Goal: Information Seeking & Learning: Compare options

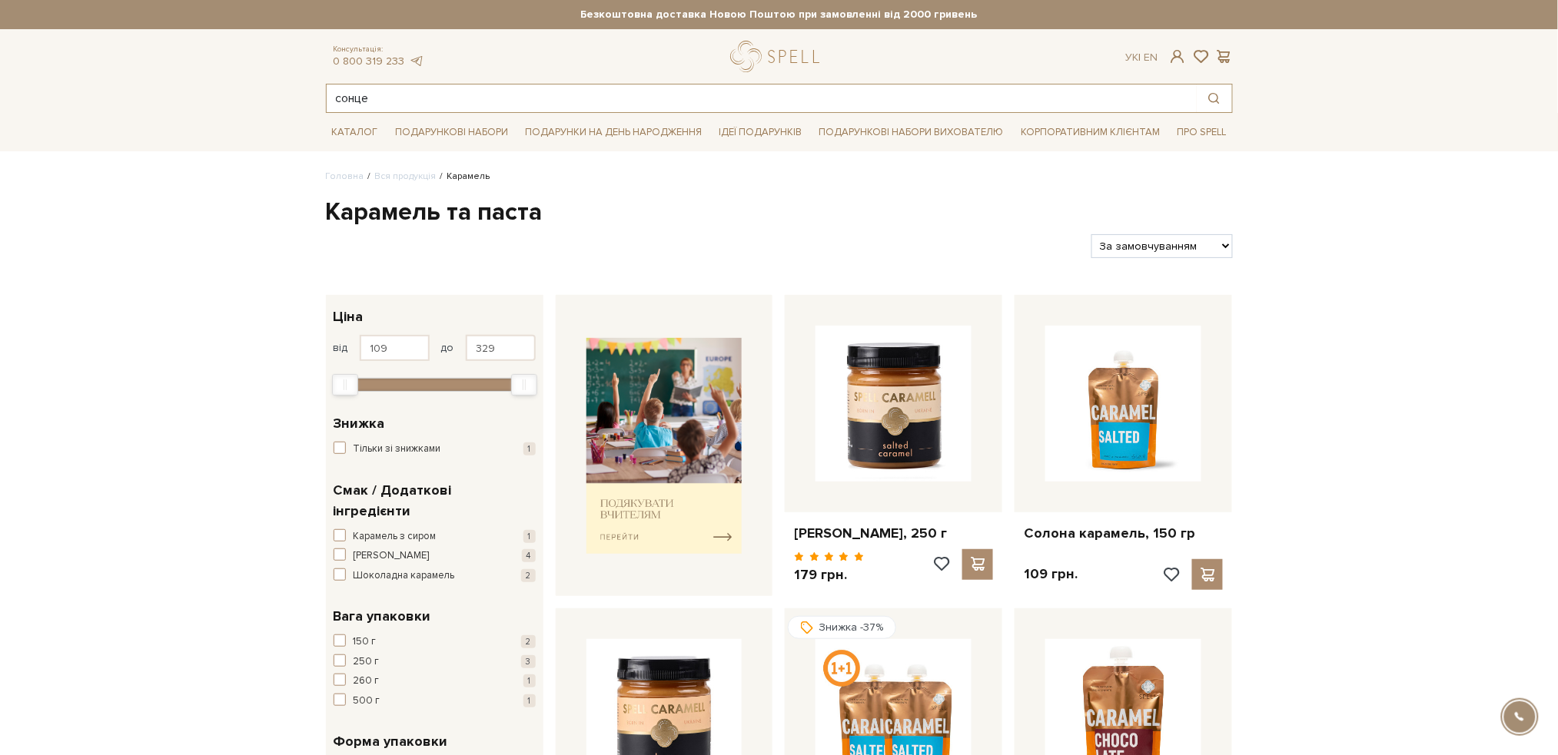
drag, startPoint x: 395, startPoint y: 98, endPoint x: 304, endPoint y: 73, distance: 94.2
click at [304, 73] on header "Сет Цукерок "Київський торт" та Безкоштовна доставка Новою Поштою при замовленн…" at bounding box center [779, 56] width 1558 height 113
drag, startPoint x: 378, startPoint y: 96, endPoint x: 301, endPoint y: 77, distance: 79.2
click at [301, 77] on header "Сет Цукерок "Київський торт" та Безкоштовна доставка Новою Поштою при замовленн…" at bounding box center [779, 56] width 1558 height 113
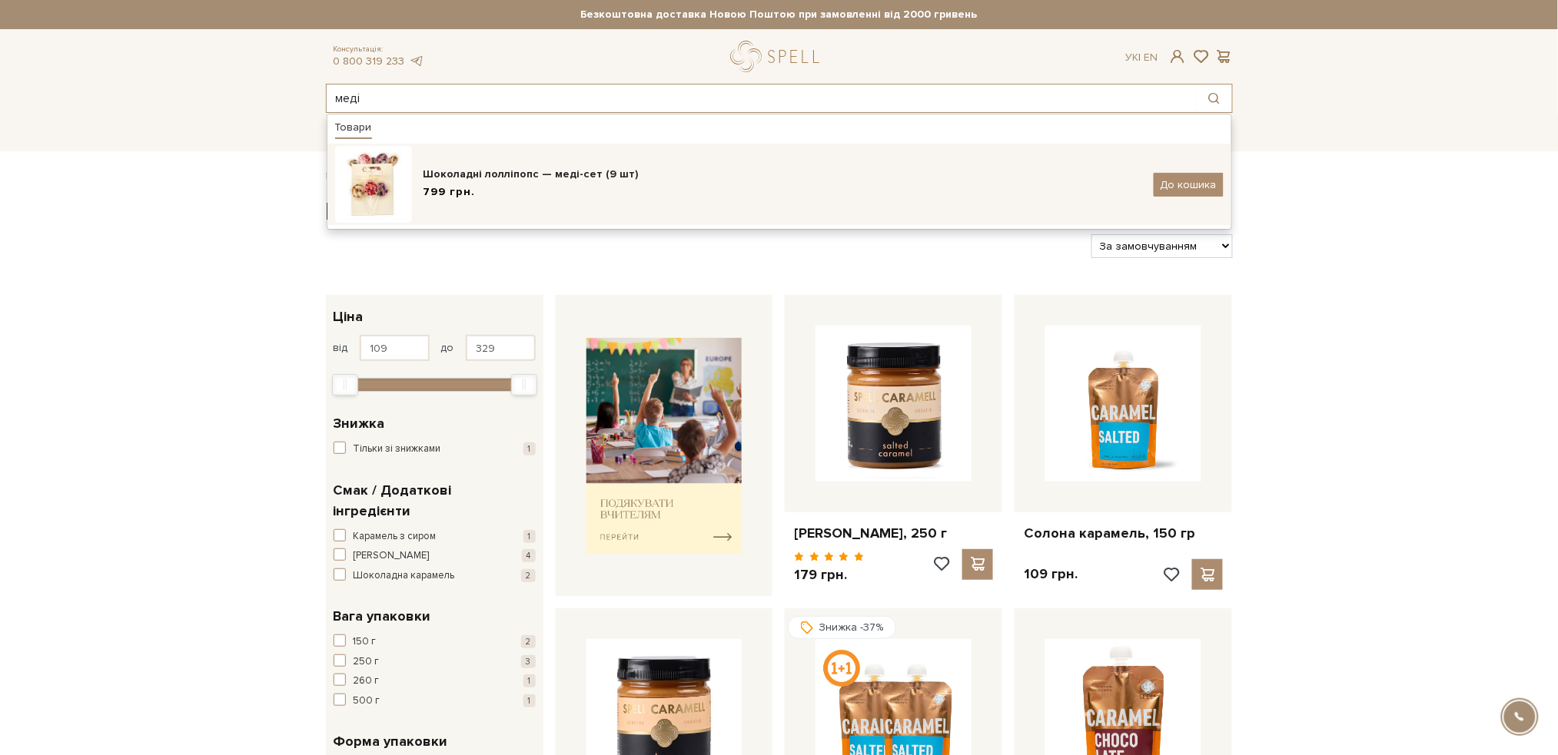
type input "меді"
click at [547, 174] on div "Шоколадні лолліпопс — меді-сет (9 шт)" at bounding box center [782, 174] width 719 height 15
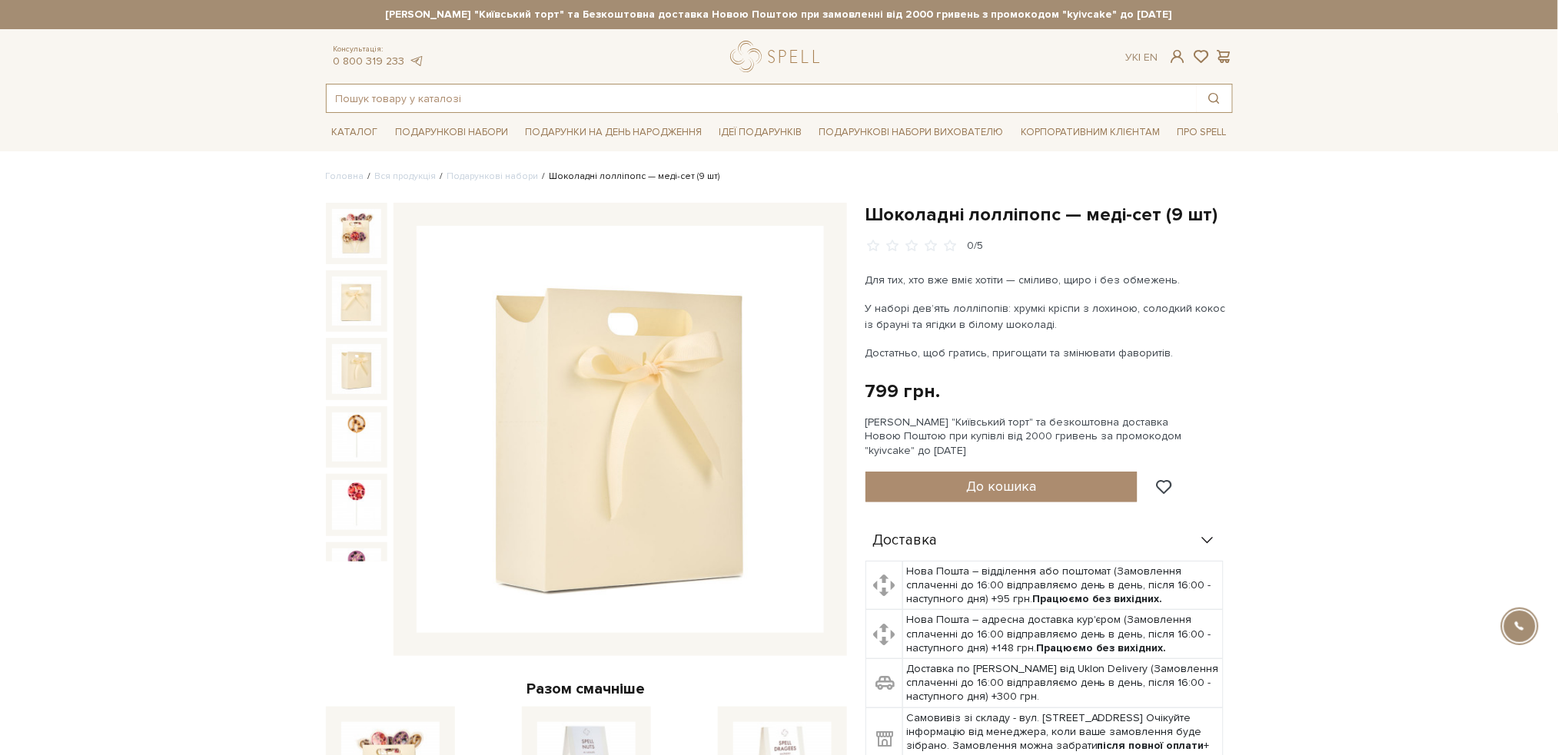
click at [526, 91] on input "text" at bounding box center [762, 99] width 870 height 28
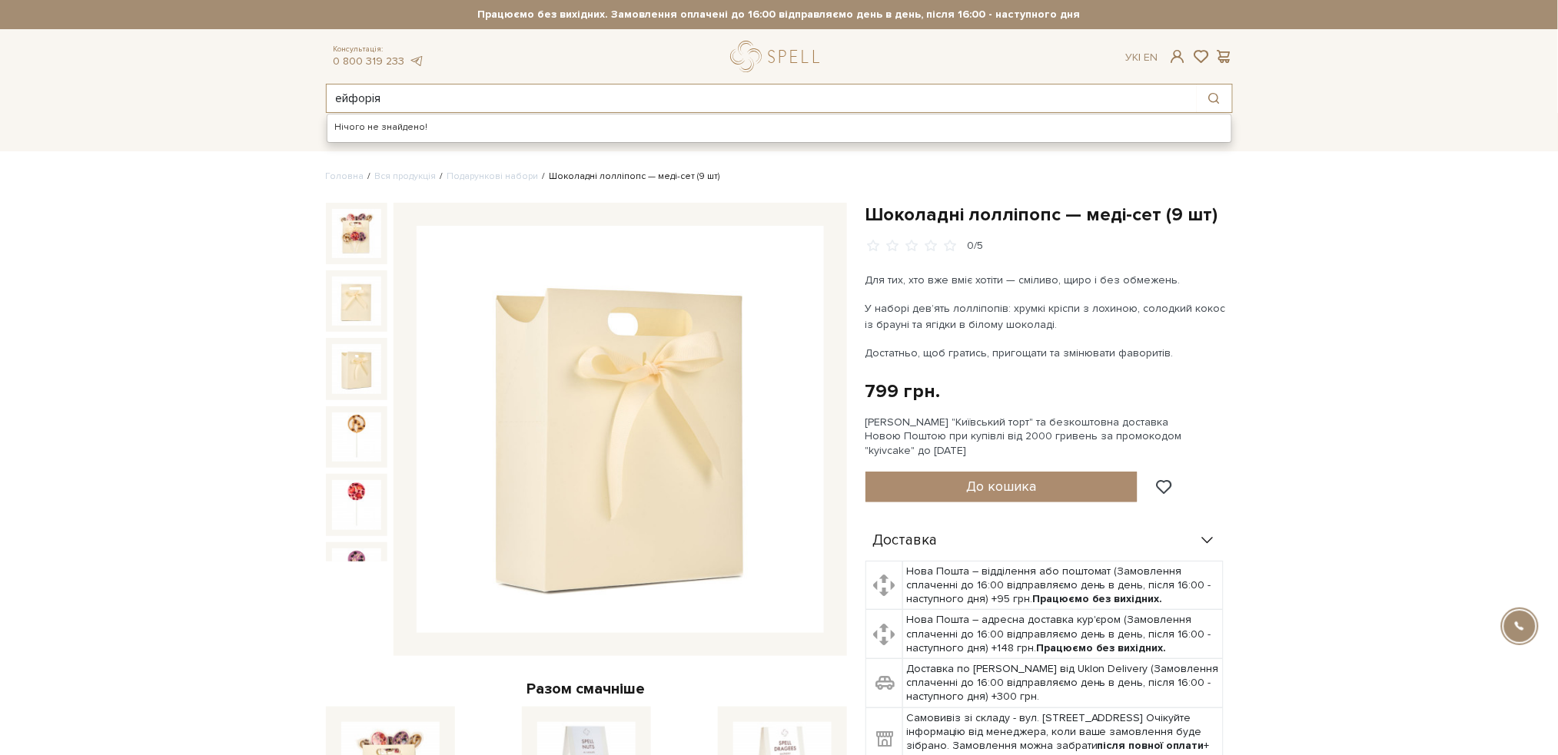
type input "ейфорія"
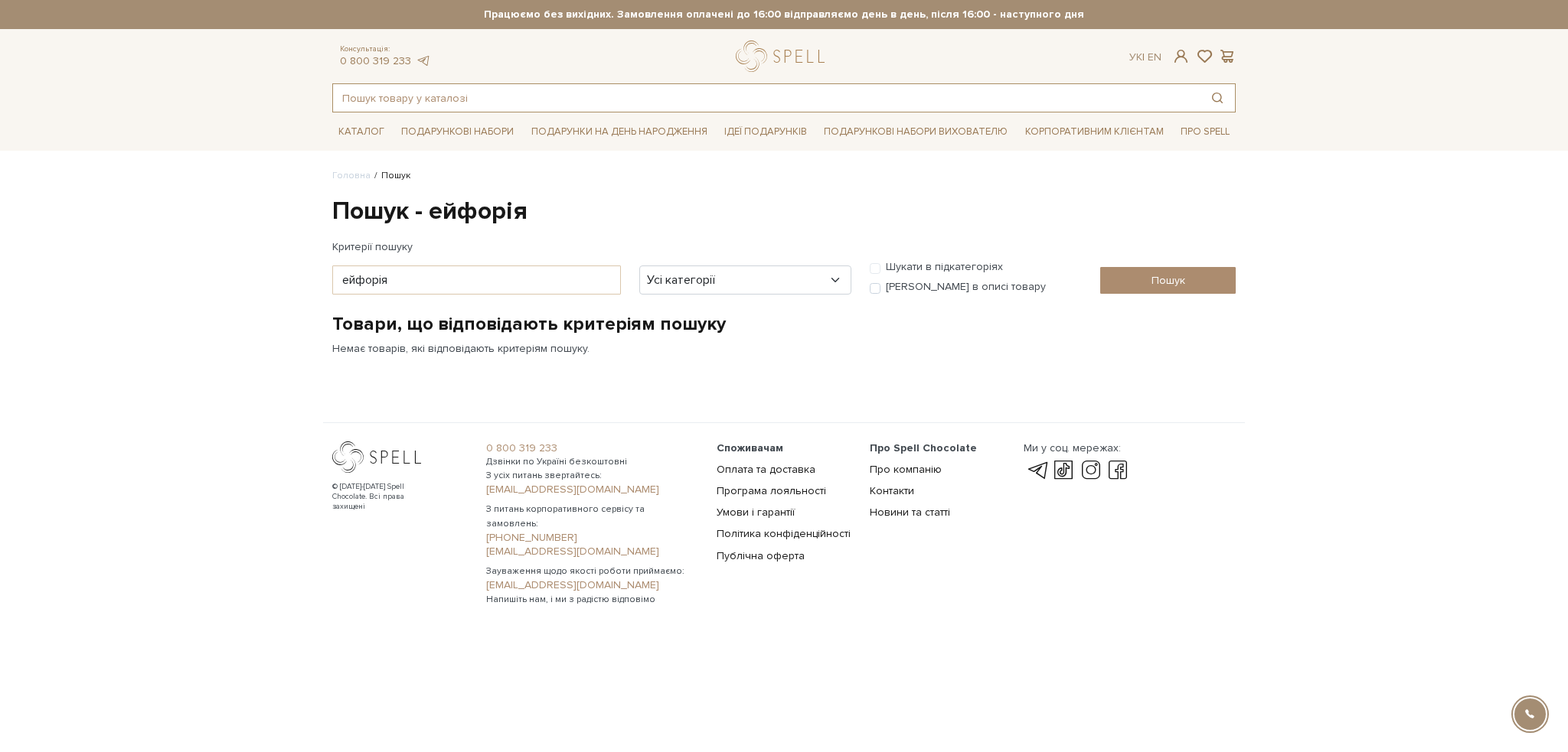
click at [474, 95] on input "text" at bounding box center [766, 99] width 867 height 28
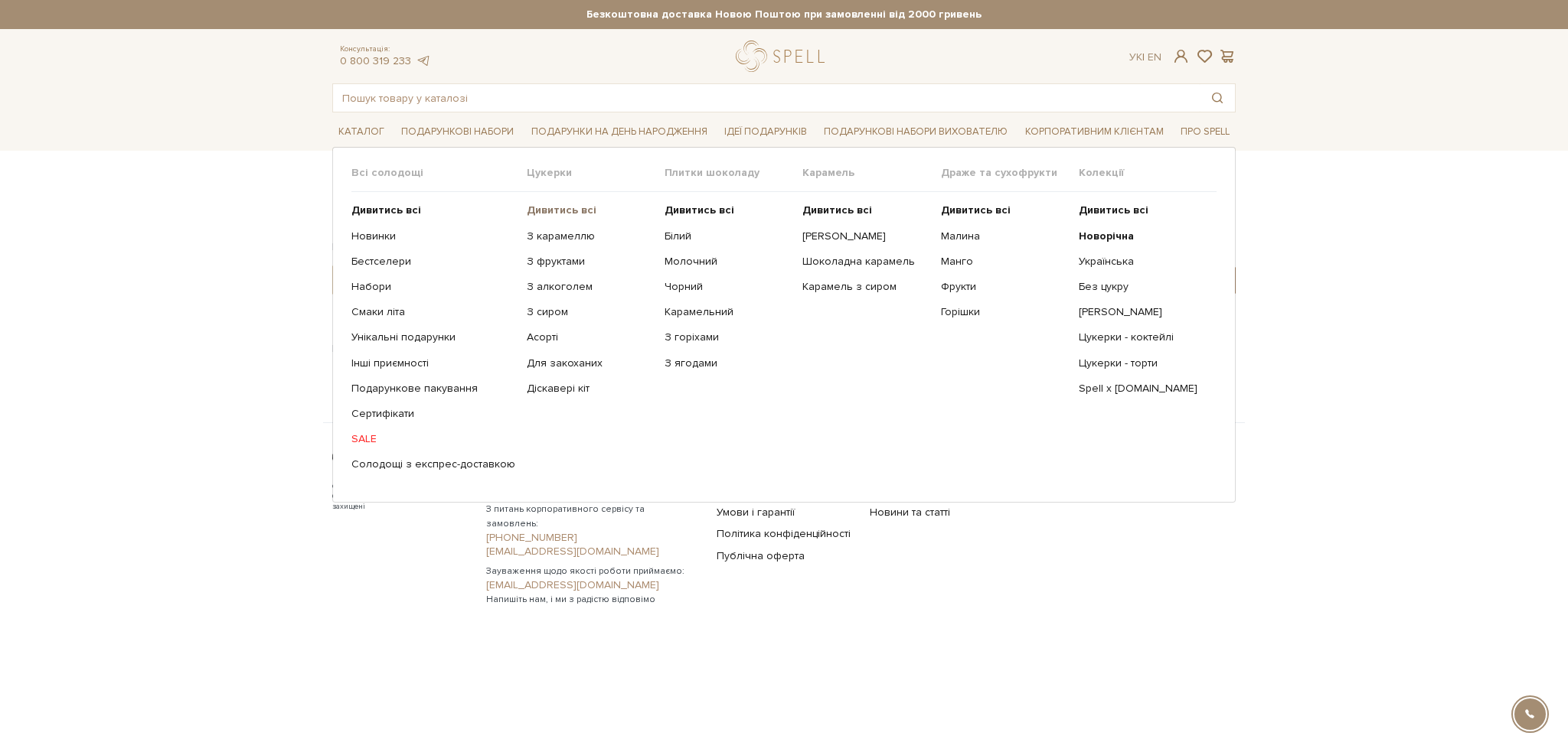
click at [564, 211] on b "Дивитись всі" at bounding box center [562, 209] width 70 height 13
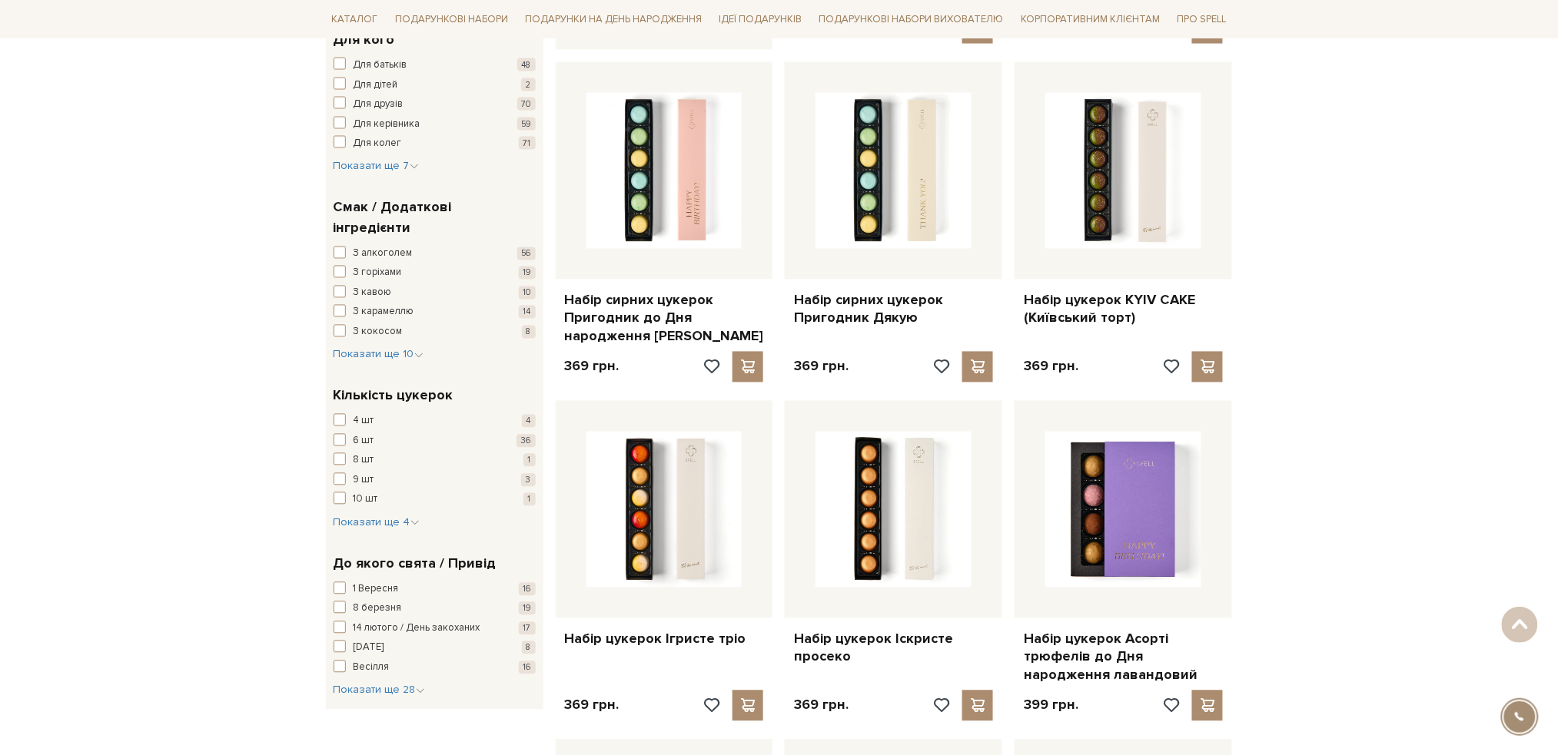
scroll to position [922, 0]
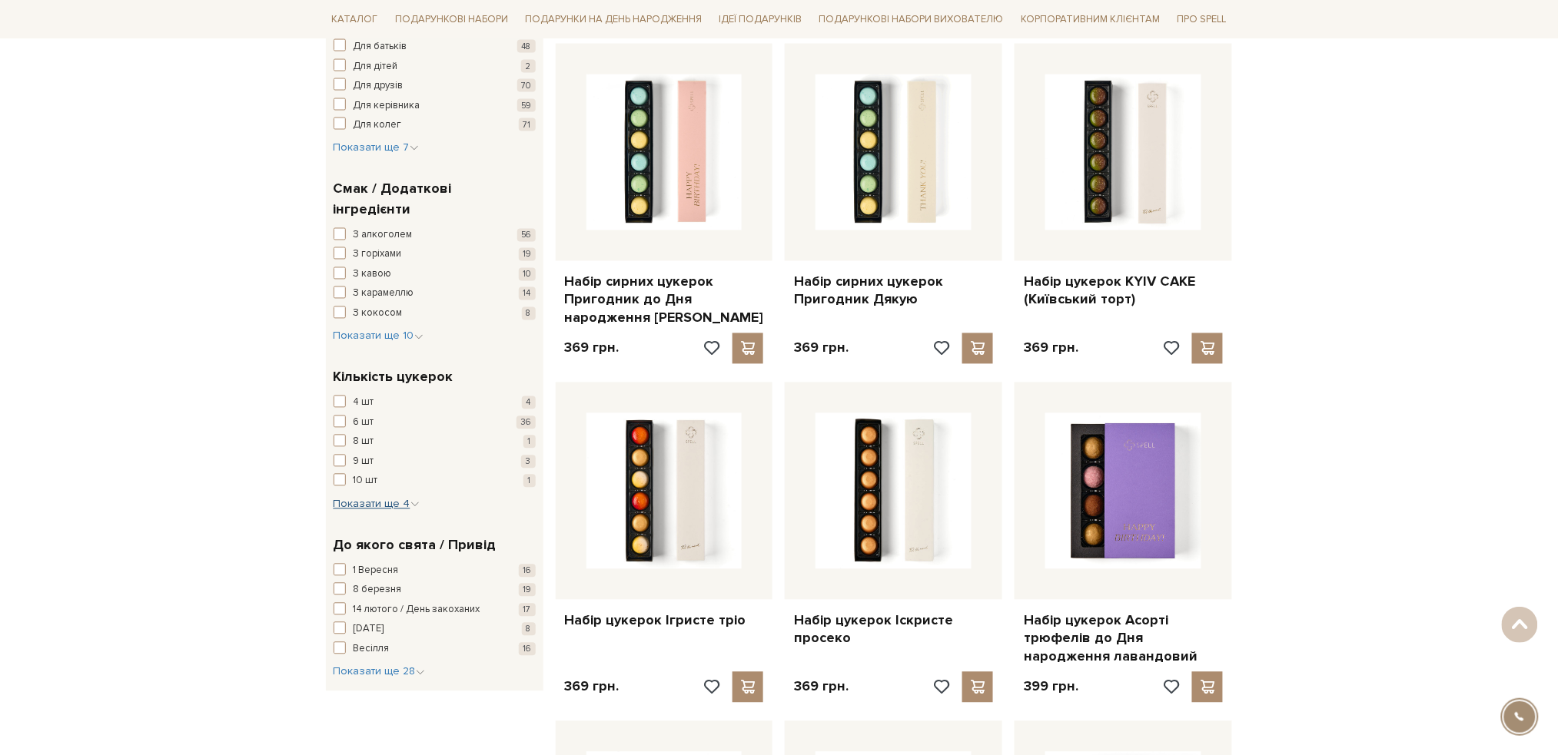
click at [375, 498] on span "Показати ще 4" at bounding box center [377, 504] width 86 height 13
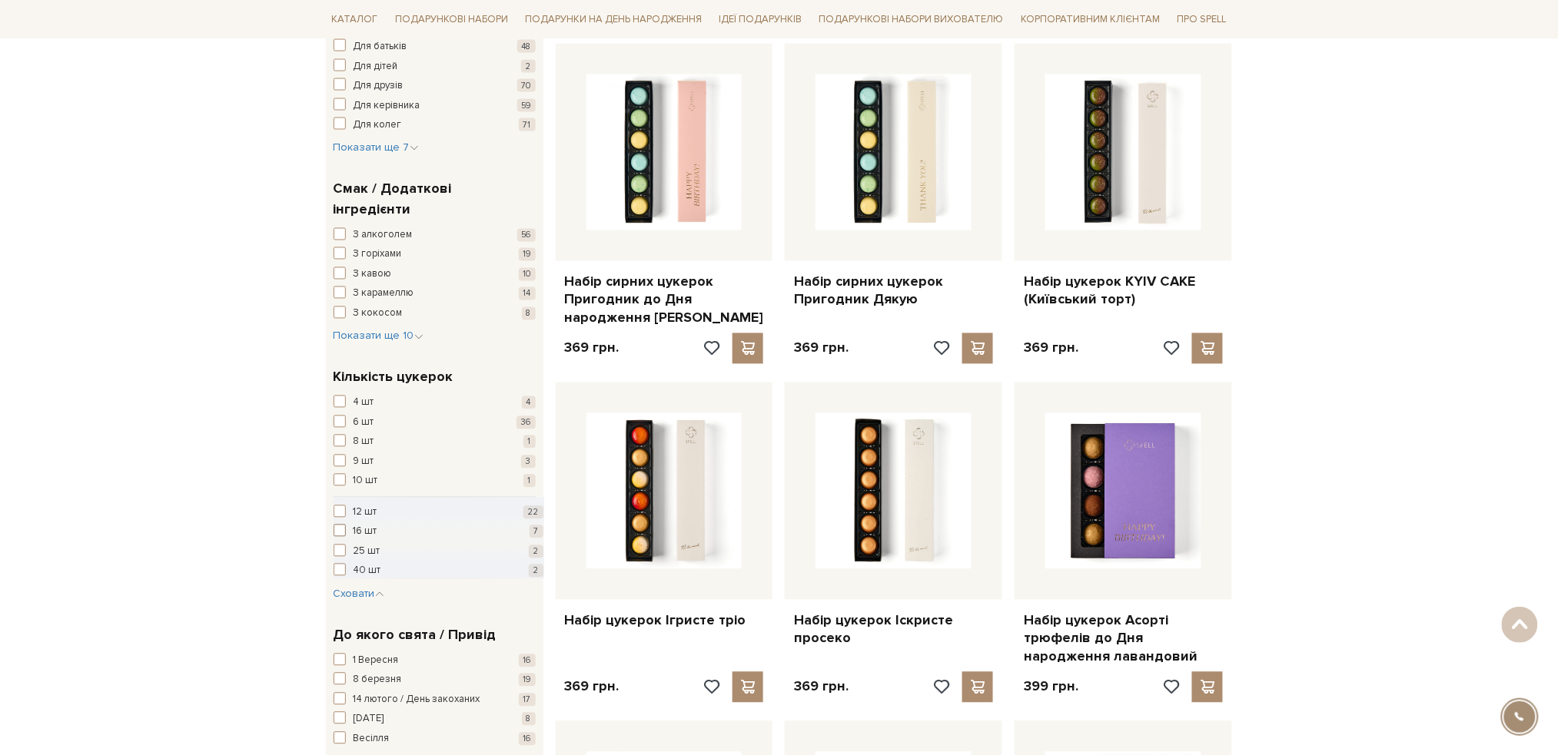
click at [342, 525] on span "button" at bounding box center [340, 531] width 12 height 12
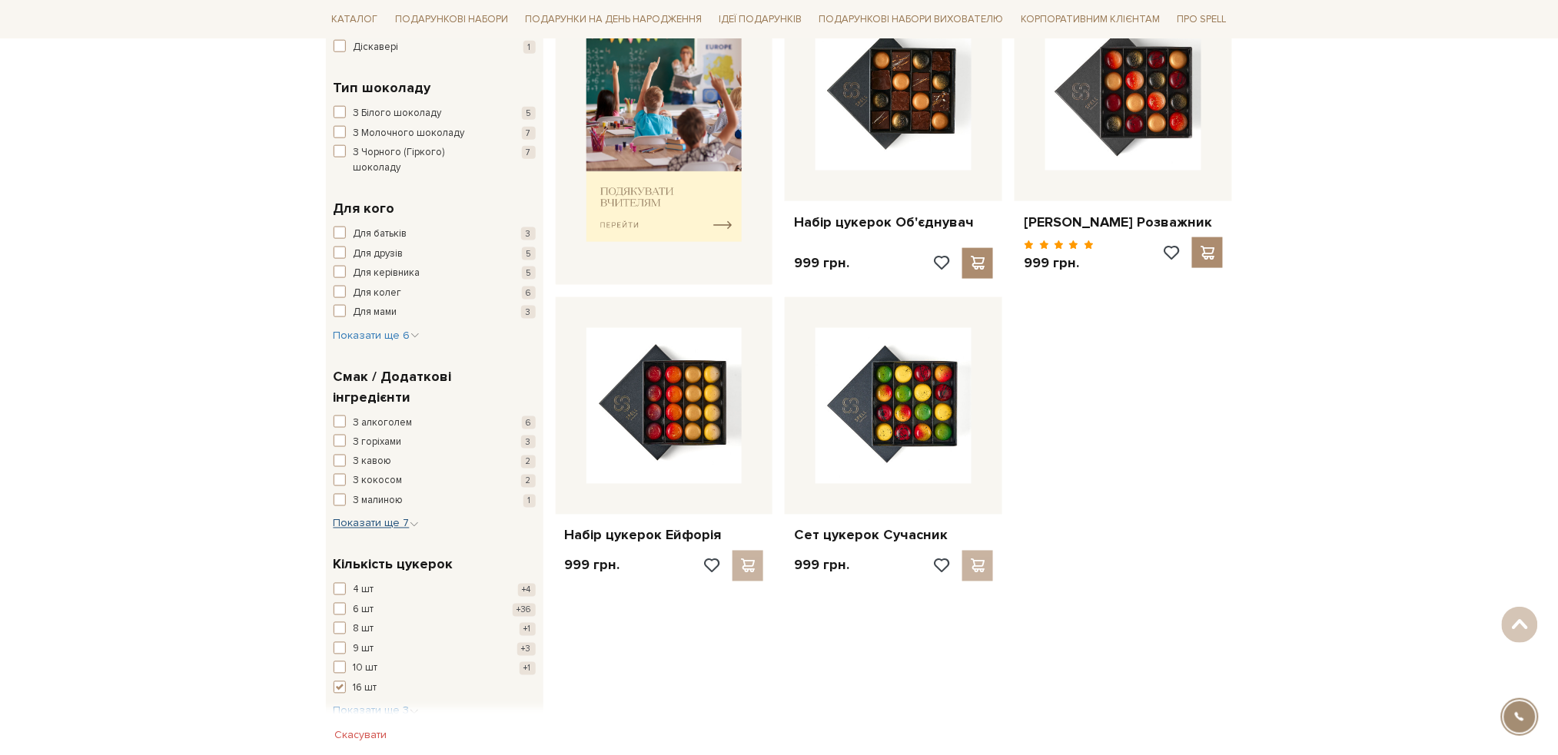
scroll to position [717, 0]
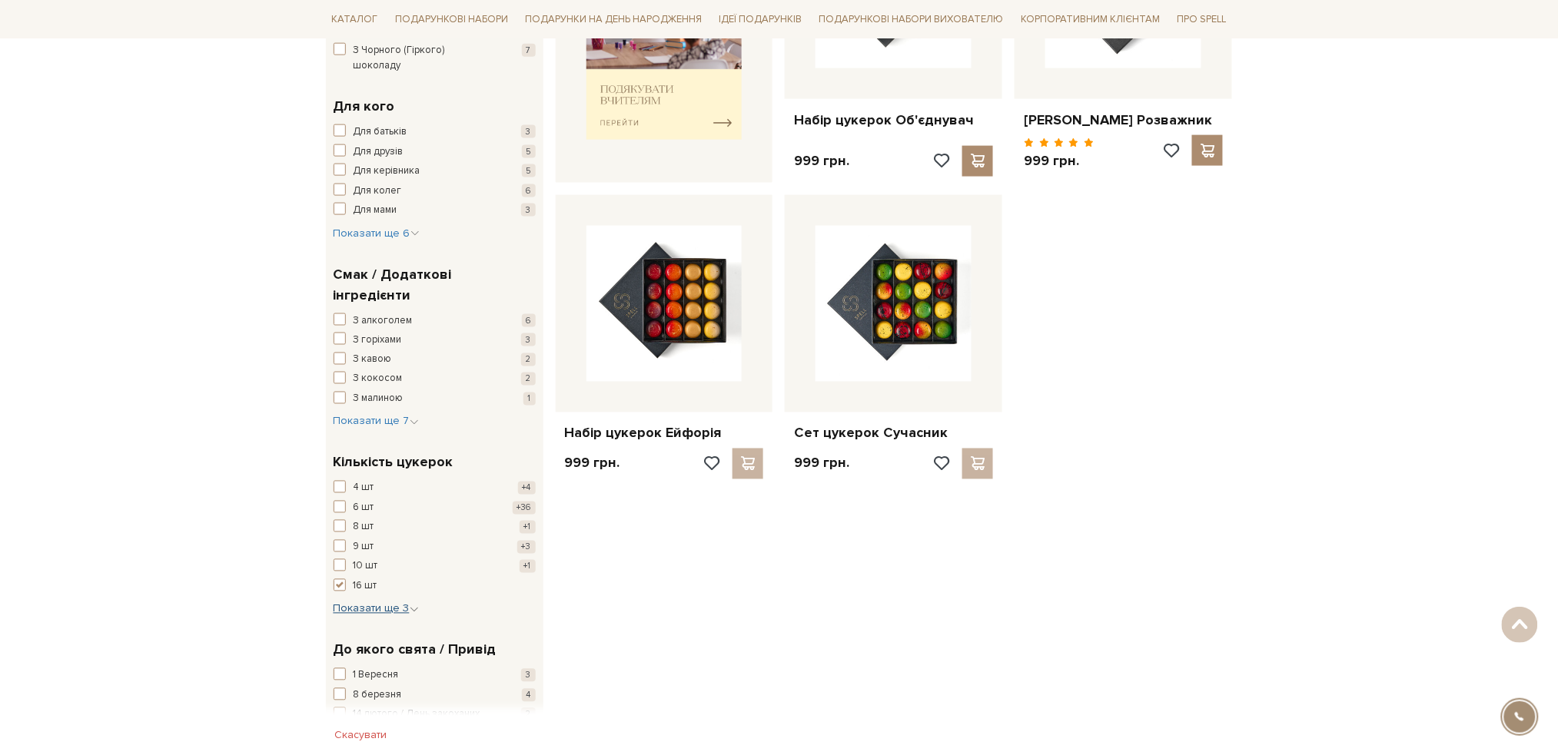
click at [371, 603] on span "Показати ще 3" at bounding box center [376, 609] width 85 height 13
click at [340, 630] on span "button" at bounding box center [340, 636] width 12 height 12
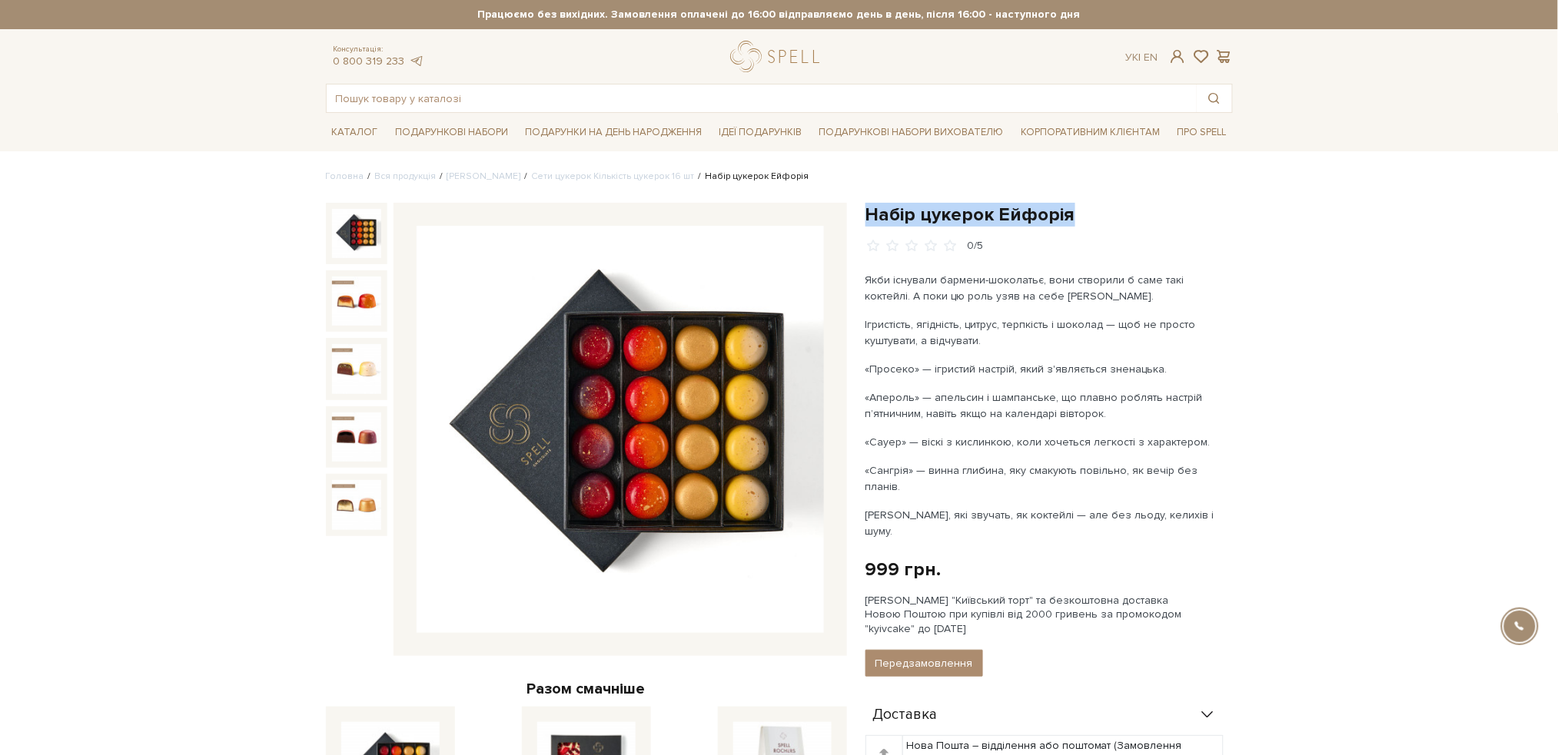
drag, startPoint x: 1074, startPoint y: 212, endPoint x: 867, endPoint y: 200, distance: 207.9
copy h1 "Набір цукерок Ейфорія"
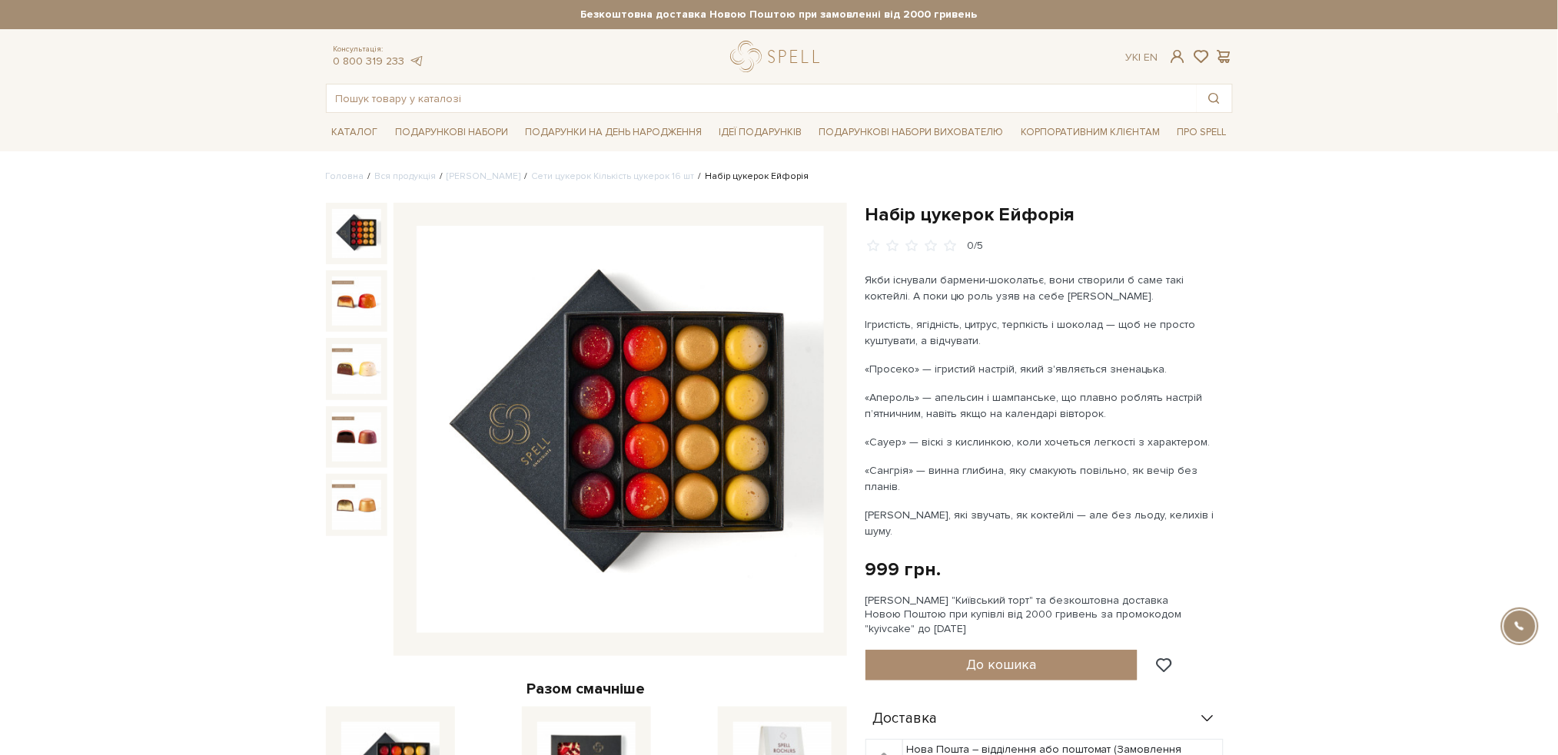
click at [570, 174] on link "Сети цукерок Кількість цукерок 16 шт" at bounding box center [613, 177] width 163 height 12
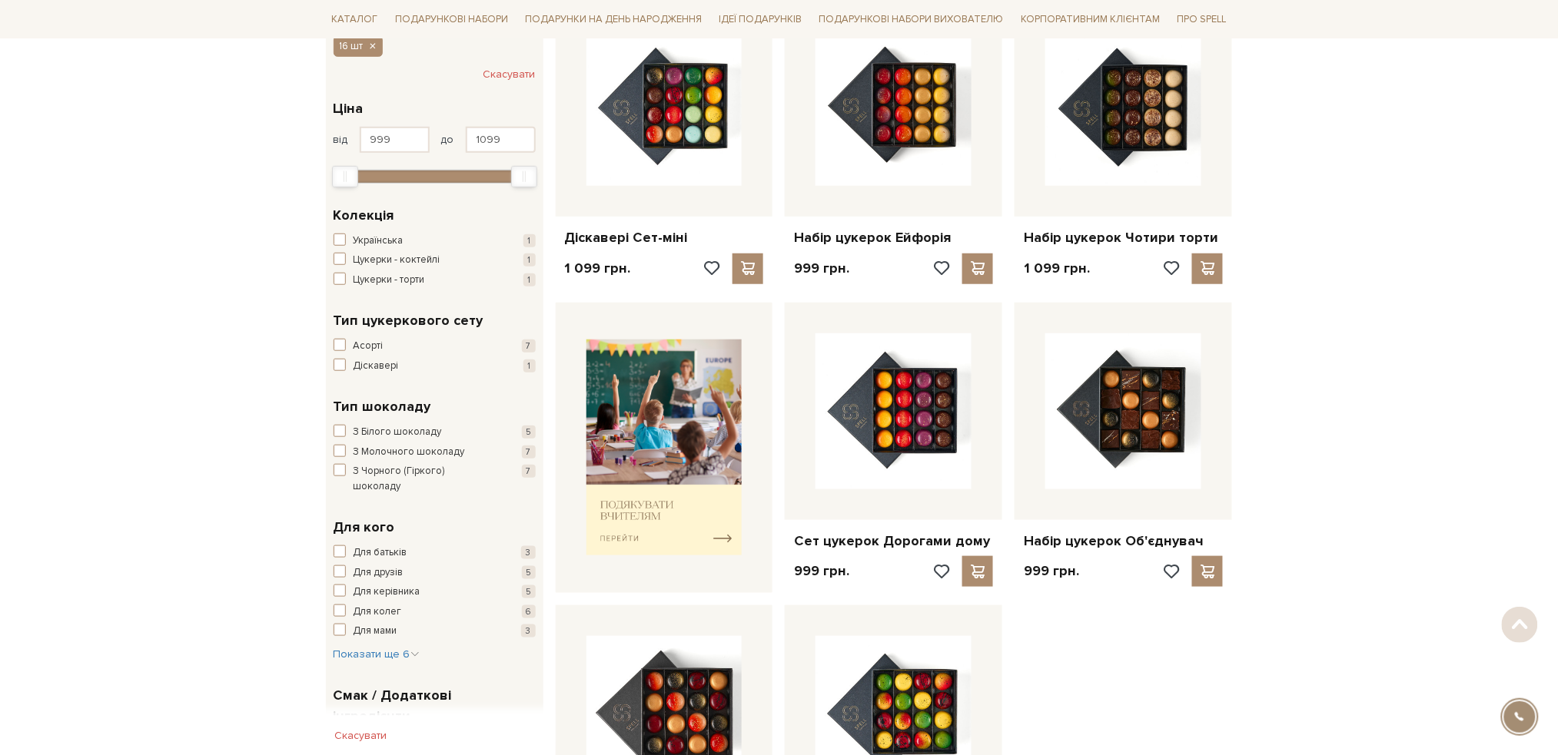
scroll to position [410, 0]
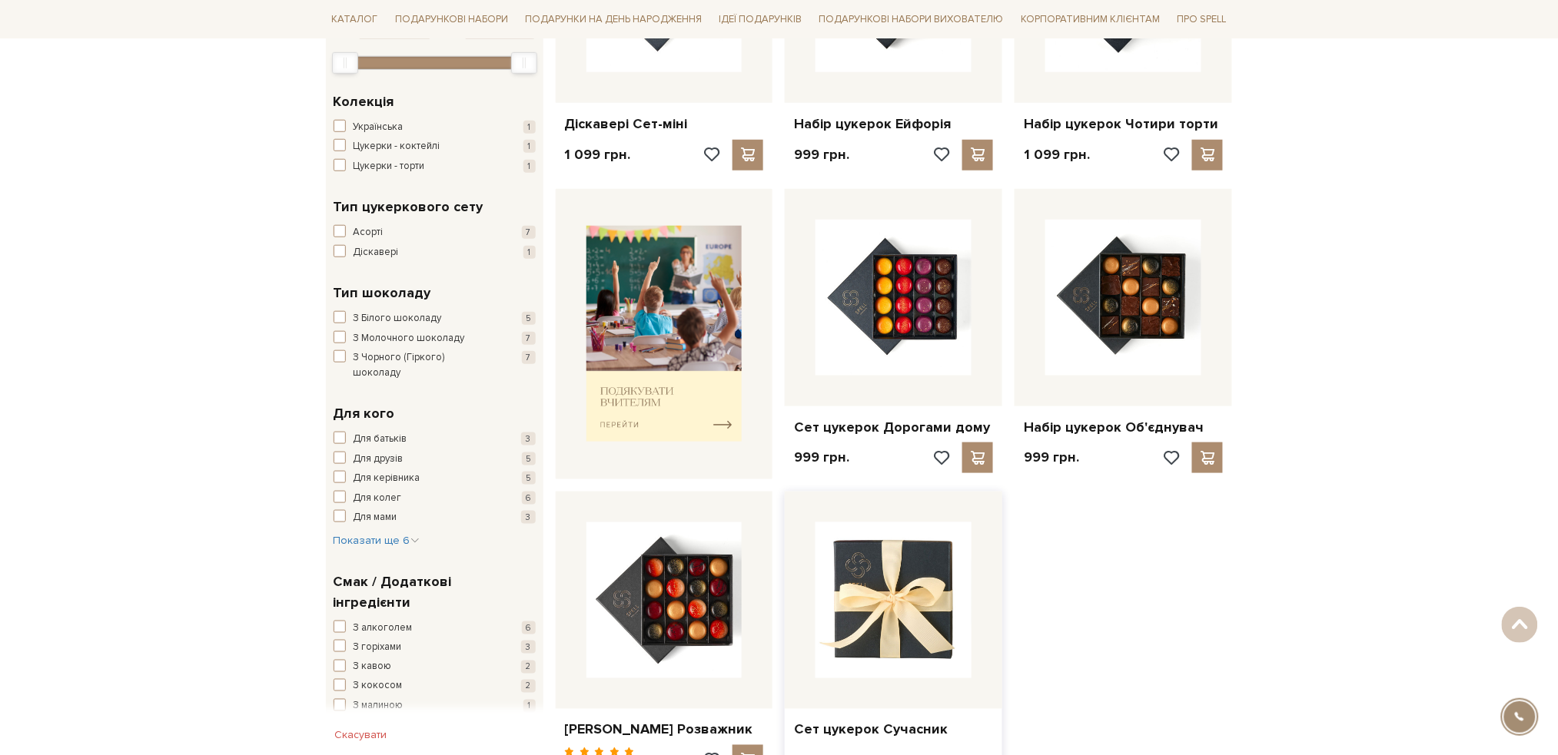
click at [945, 597] on img at bounding box center [893, 601] width 156 height 156
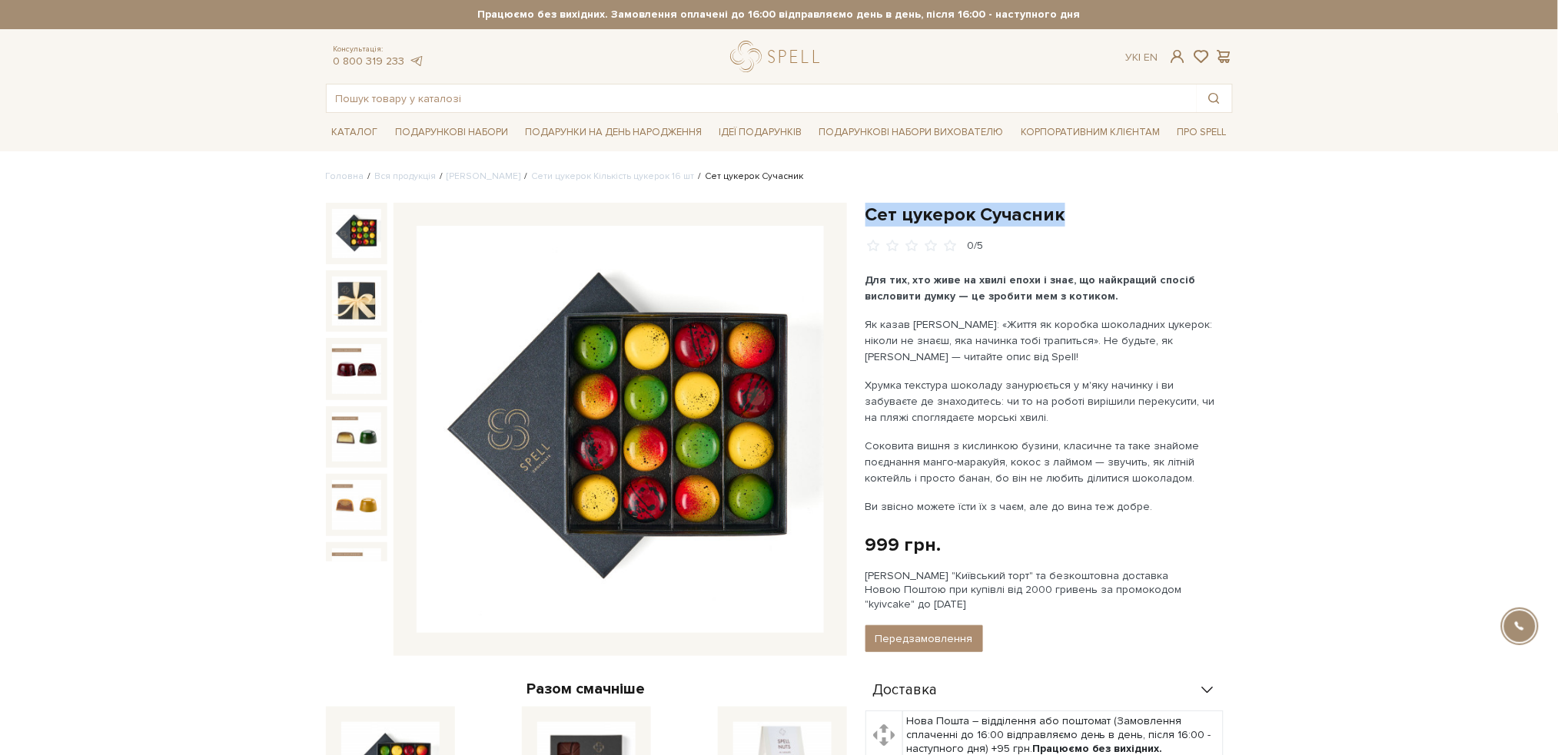
drag, startPoint x: 1103, startPoint y: 218, endPoint x: 867, endPoint y: 196, distance: 237.0
copy h1 "Сет цукерок Сучасник"
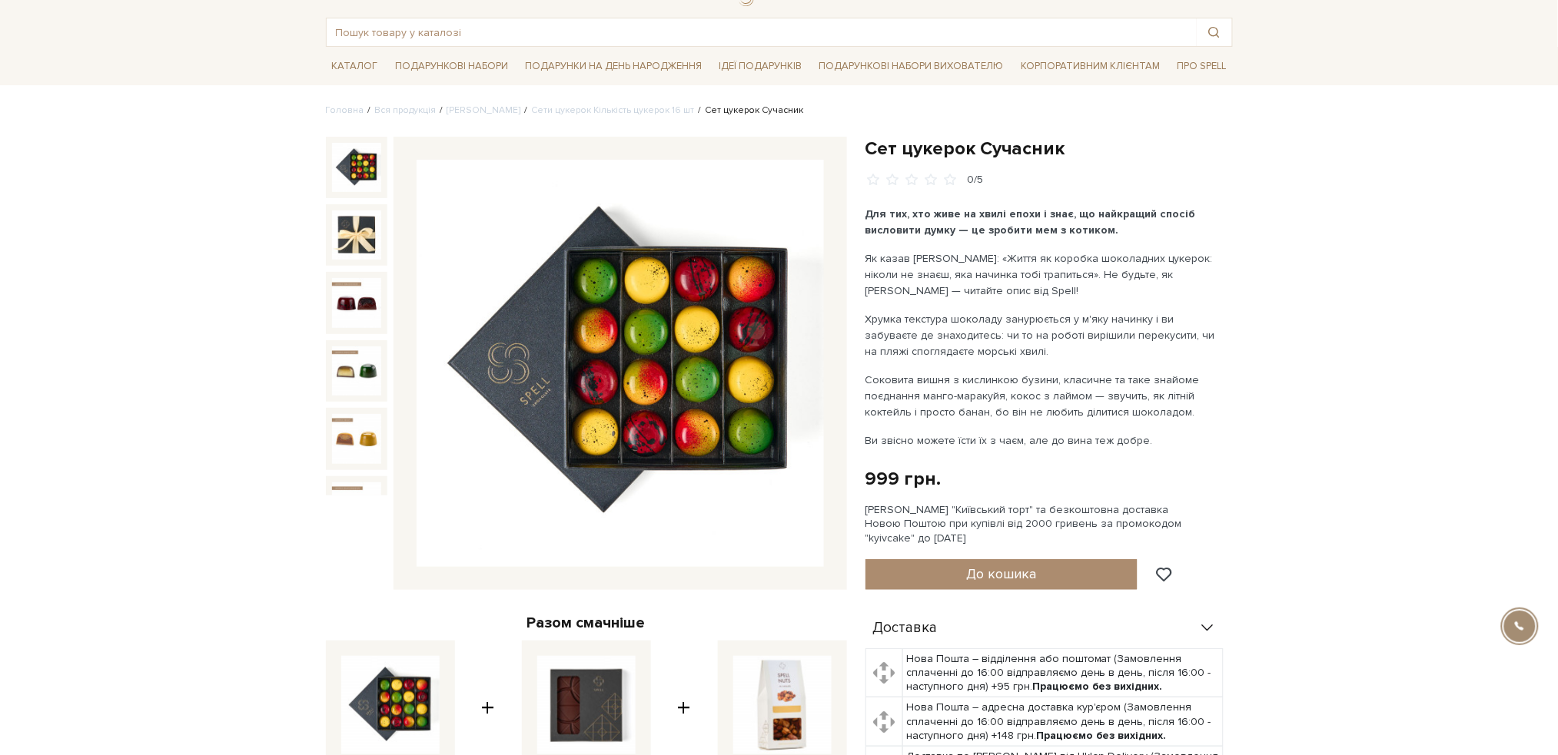
scroll to position [102, 0]
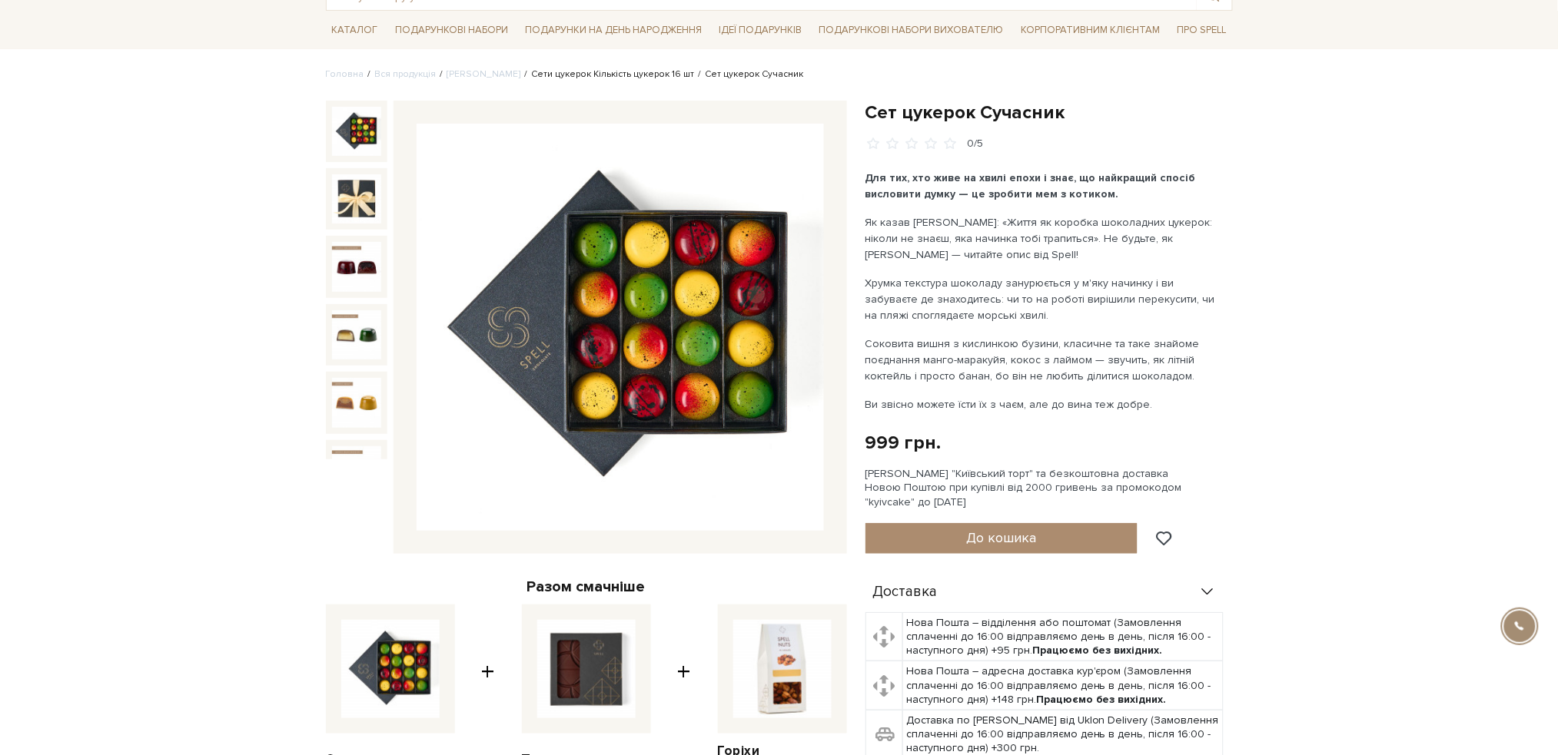
click at [548, 75] on link "Сети цукерок Кількість цукерок 16 шт" at bounding box center [613, 74] width 163 height 12
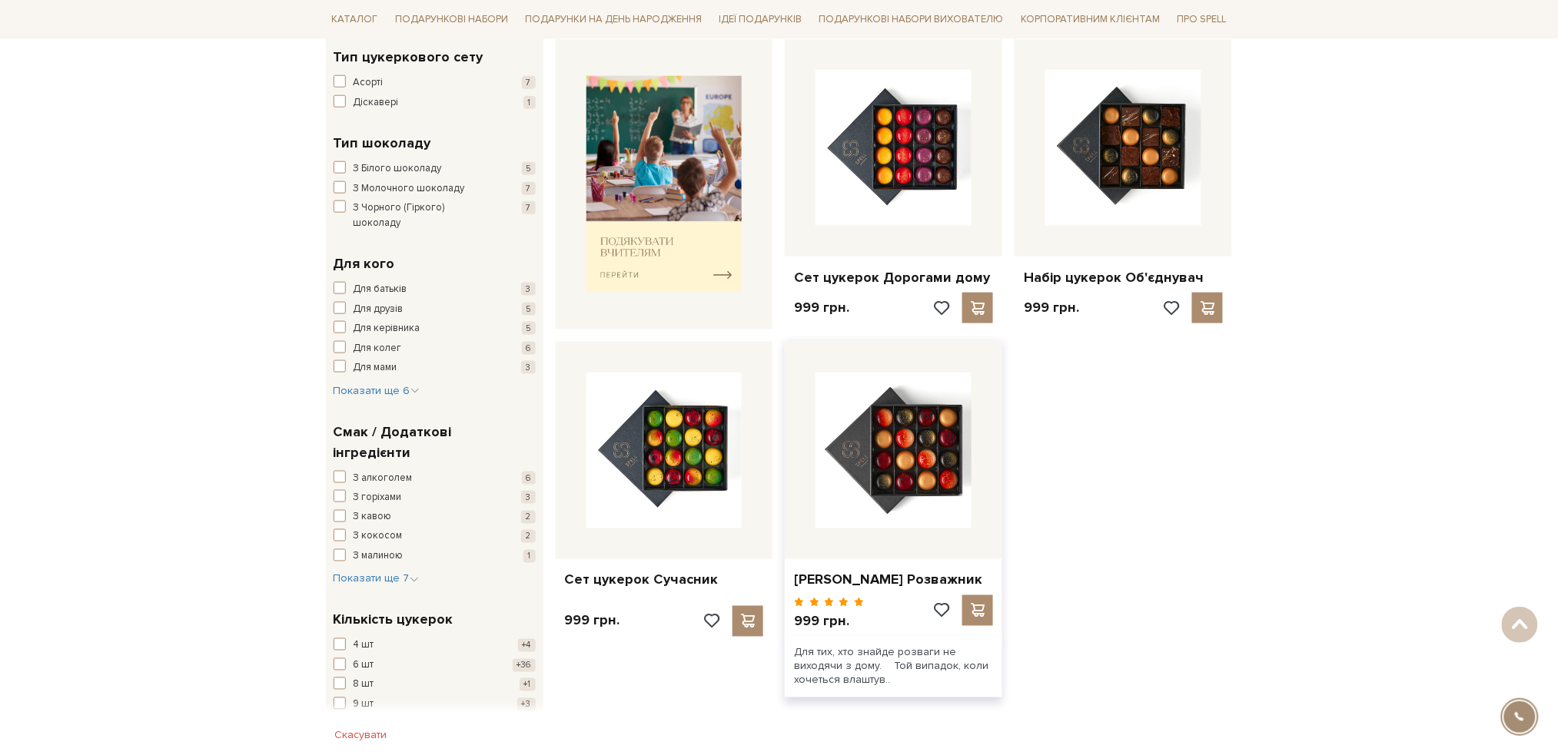
scroll to position [717, 0]
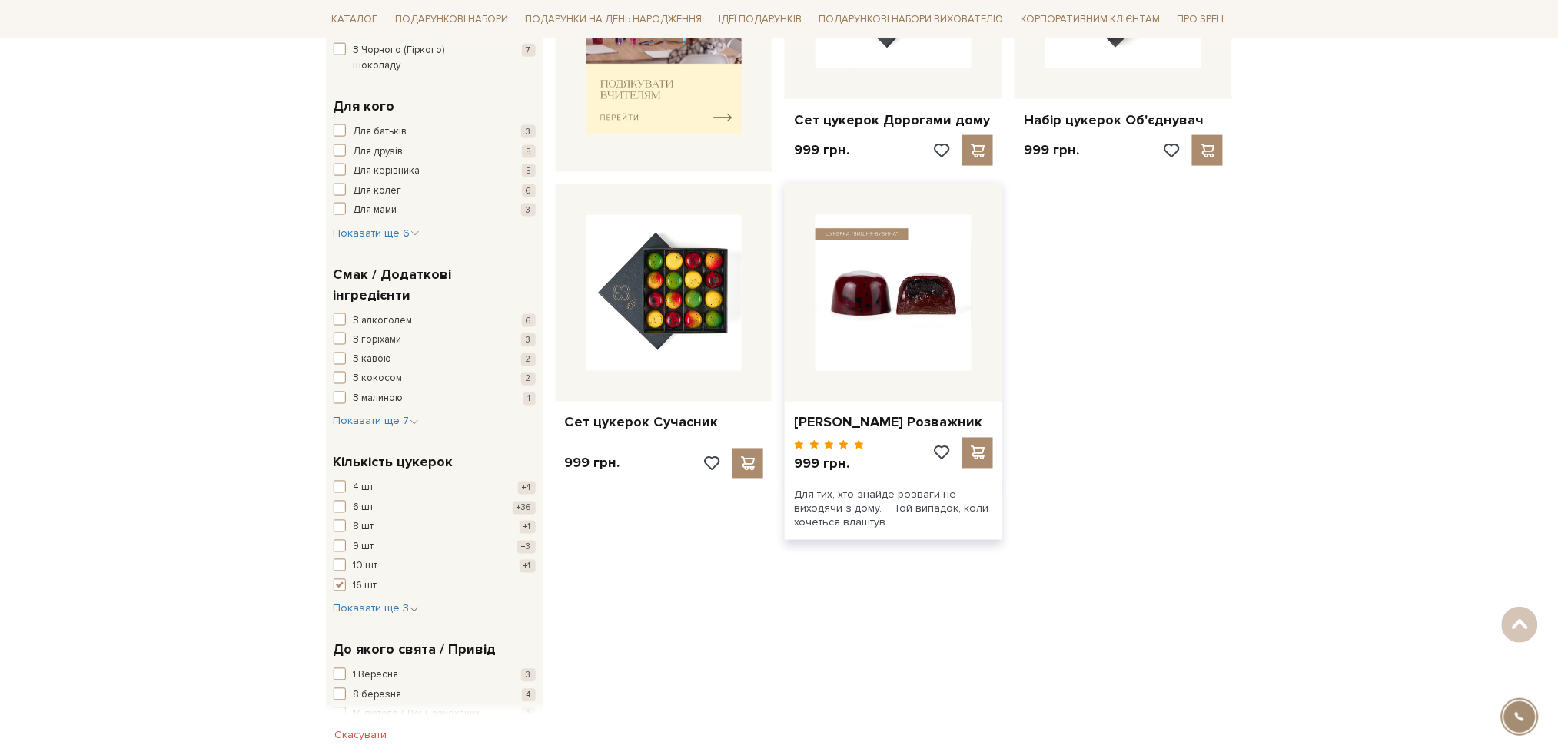
click at [920, 288] on img at bounding box center [893, 293] width 156 height 156
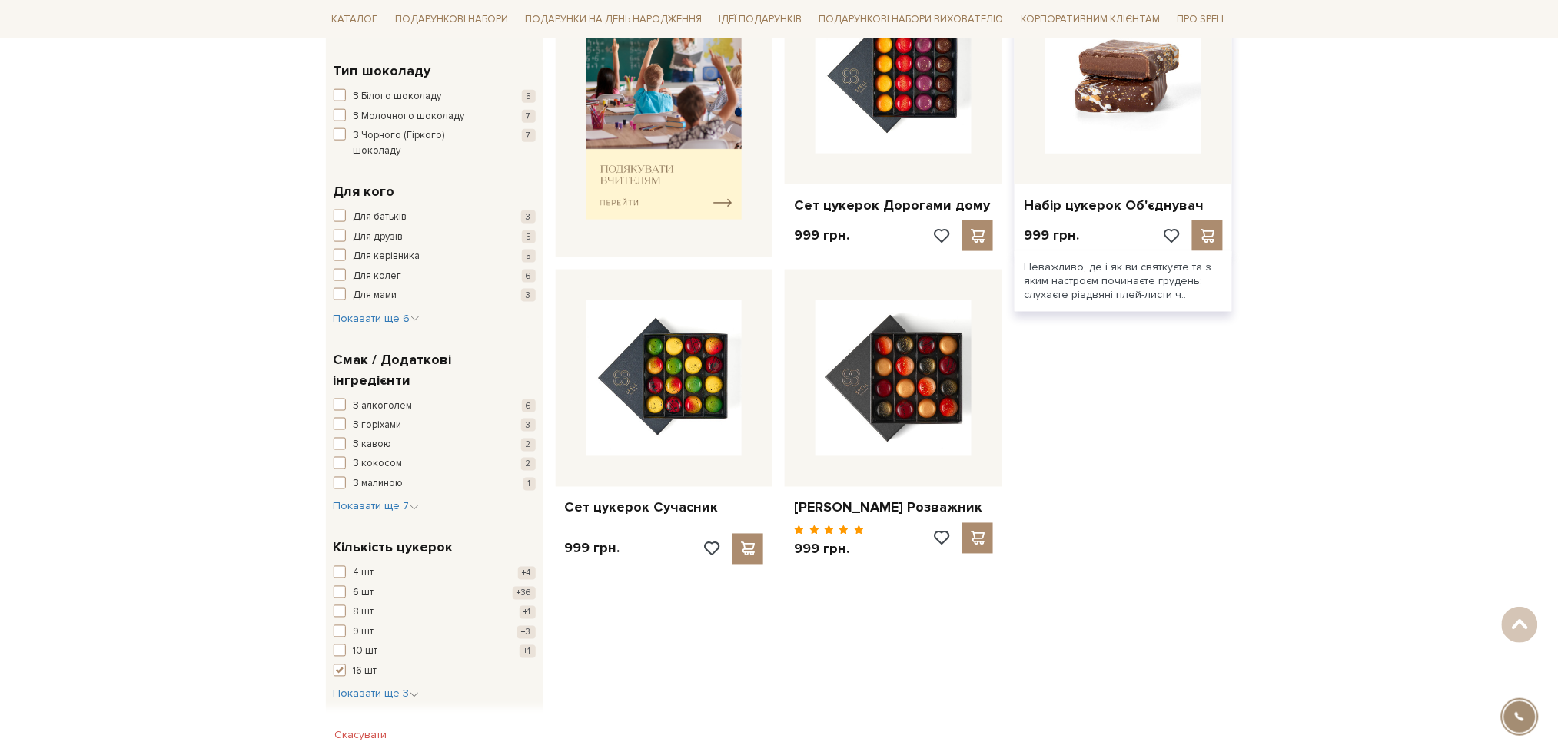
scroll to position [512, 0]
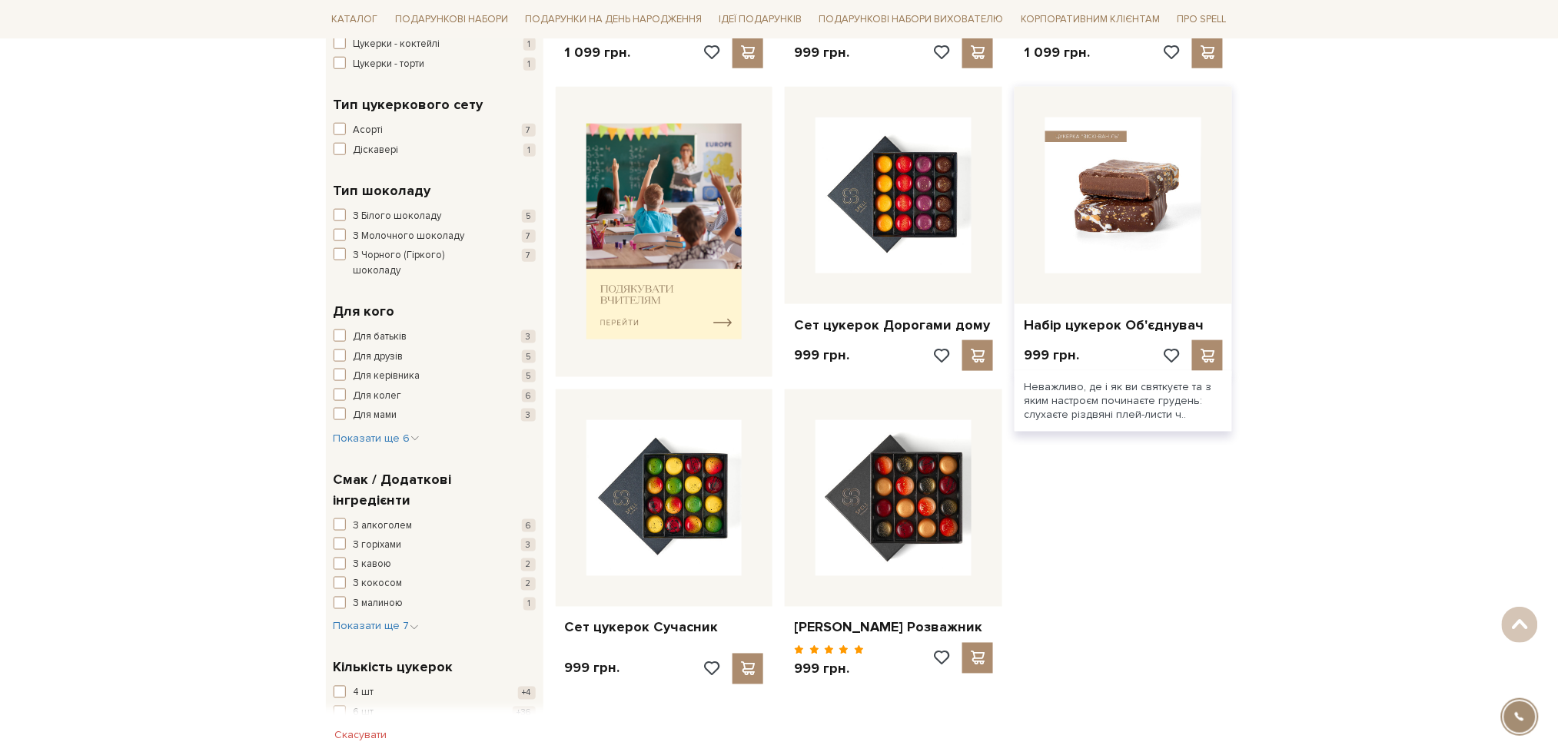
click at [1146, 252] on img at bounding box center [1123, 196] width 156 height 156
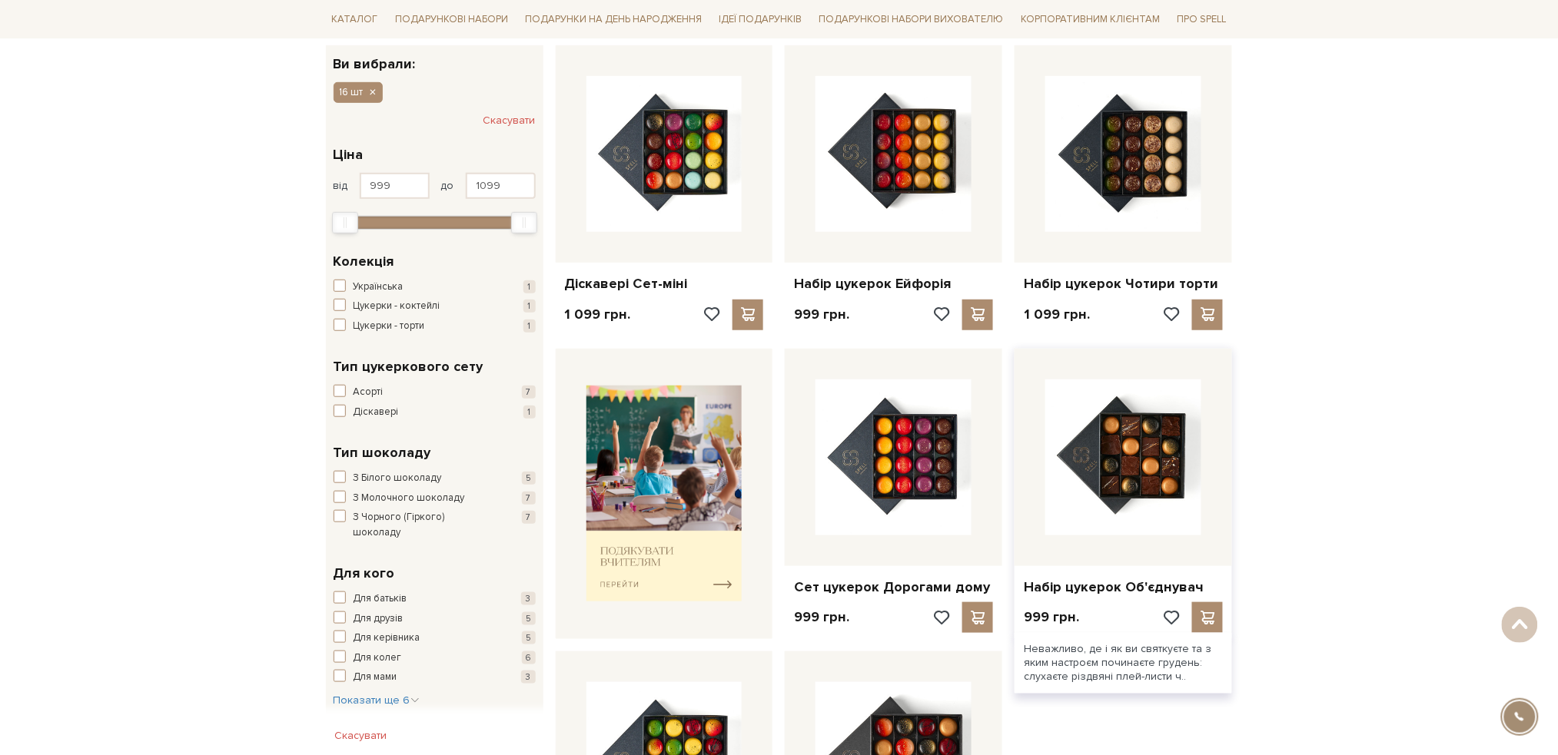
scroll to position [203, 0]
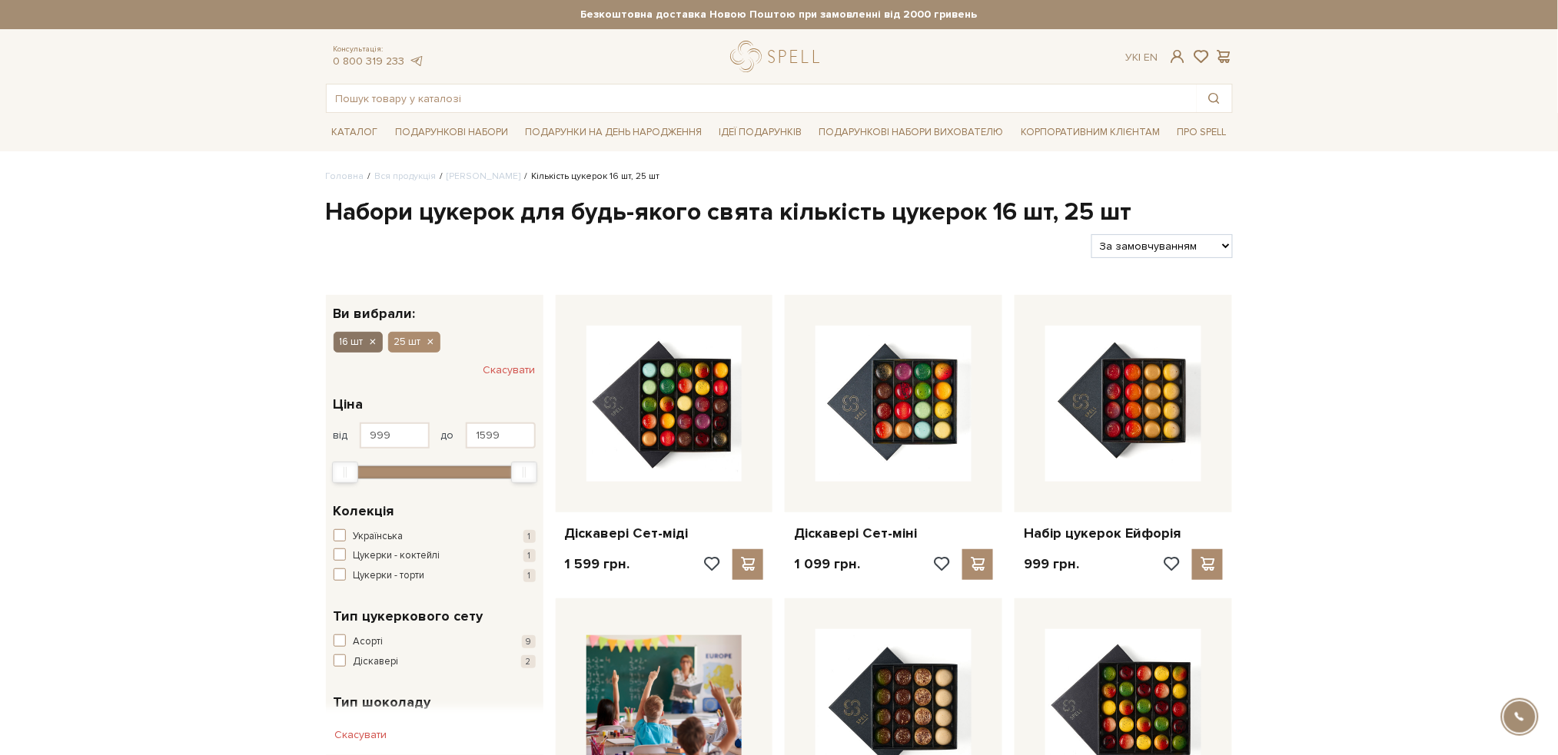
click at [370, 338] on icon "button" at bounding box center [371, 343] width 9 height 14
